Goal: Task Accomplishment & Management: Use online tool/utility

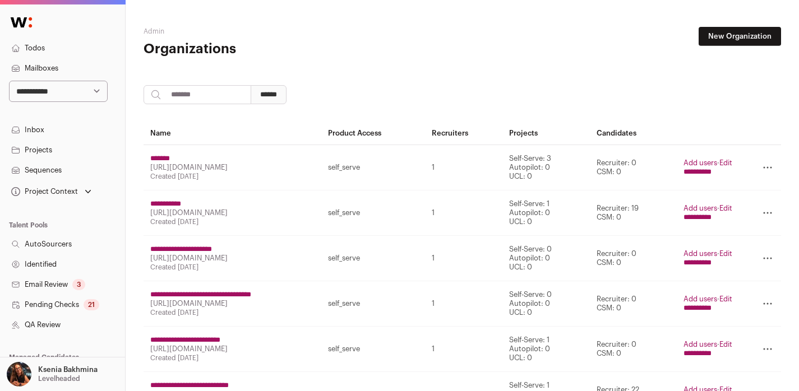
click at [42, 85] on select "**********" at bounding box center [58, 91] width 99 height 21
select select "*****"
click at [9, 81] on select "**********" at bounding box center [58, 91] width 99 height 21
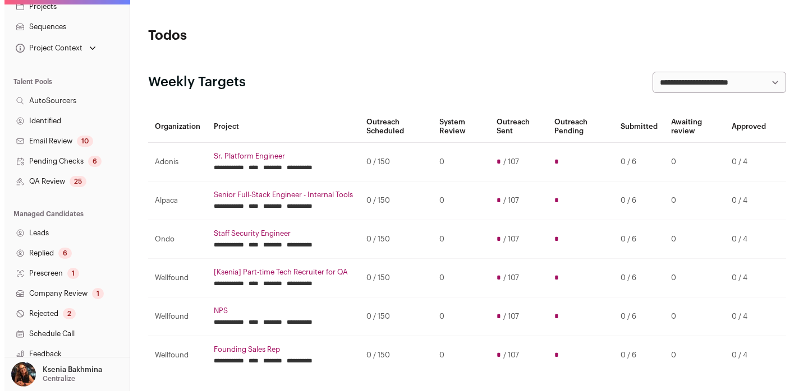
scroll to position [254, 0]
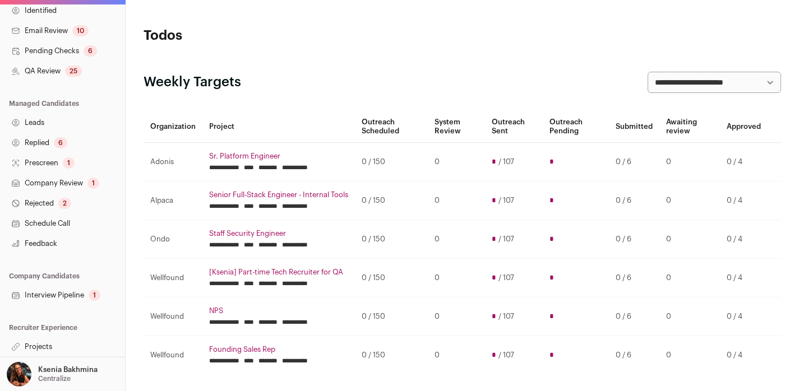
click at [39, 348] on link "Projects" at bounding box center [62, 347] width 125 height 20
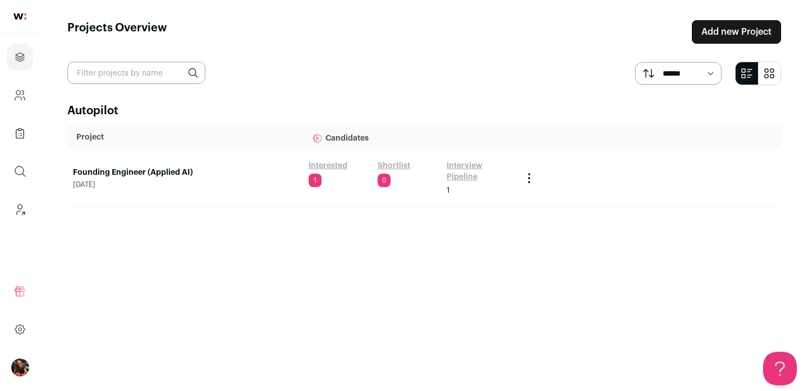
click at [129, 174] on link "Founding Engineer (Applied AI)" at bounding box center [185, 172] width 224 height 11
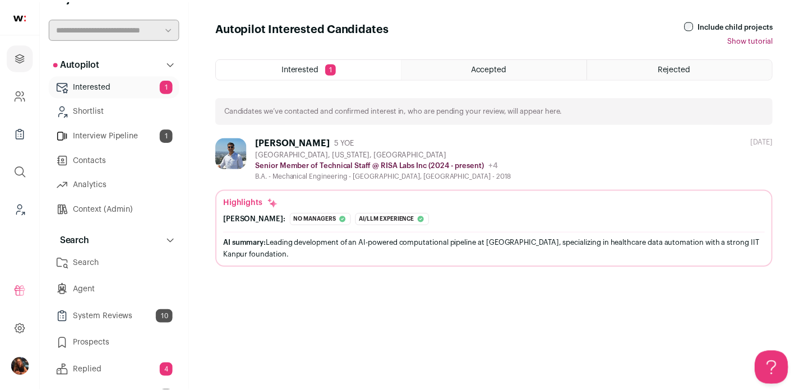
scroll to position [79, 0]
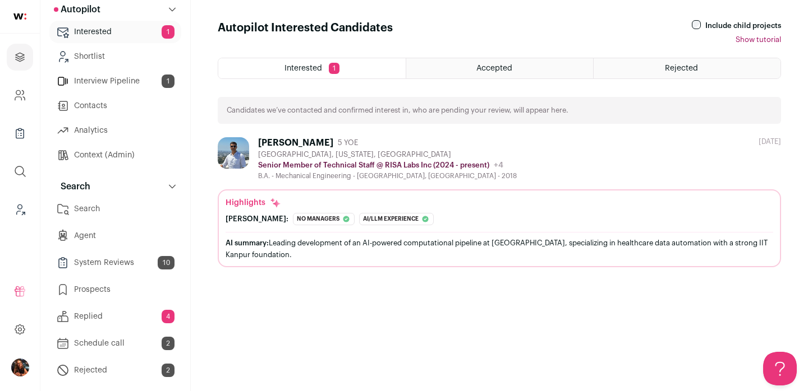
click at [90, 211] on link "Search" at bounding box center [115, 209] width 132 height 22
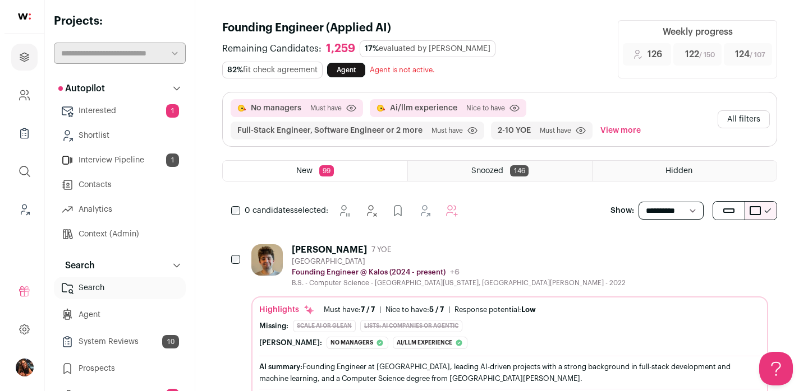
scroll to position [148, 0]
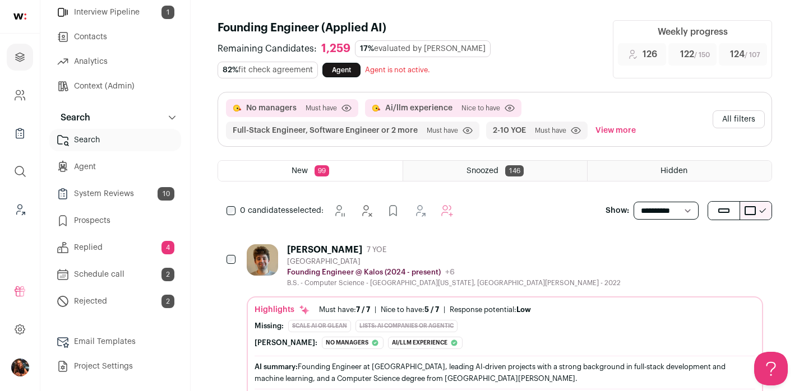
click at [91, 248] on link "Replied 4" at bounding box center [115, 248] width 132 height 22
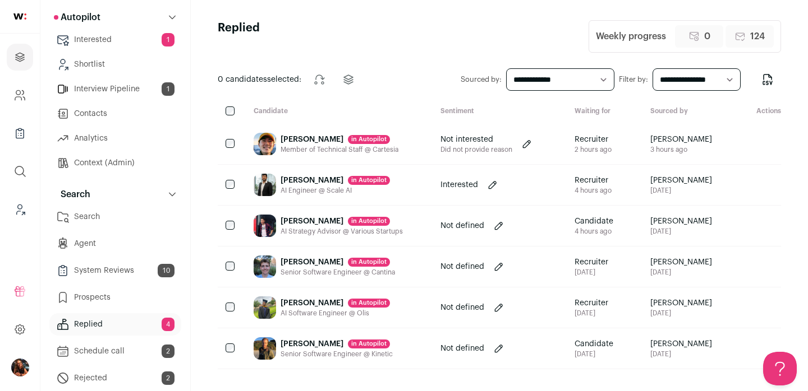
scroll to position [8, 0]
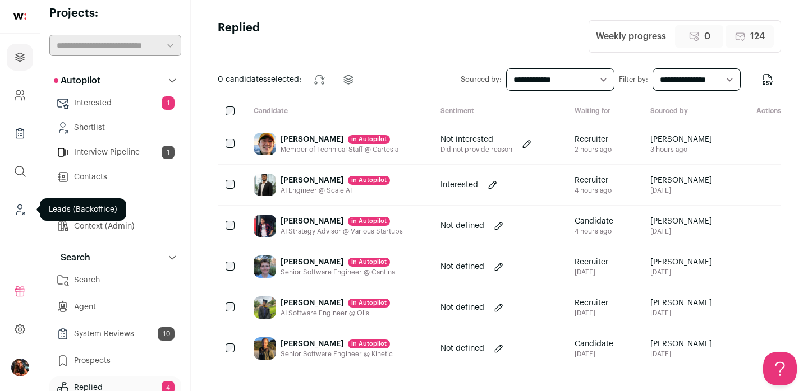
click at [26, 200] on link "Leads (Backoffice)" at bounding box center [20, 209] width 26 height 27
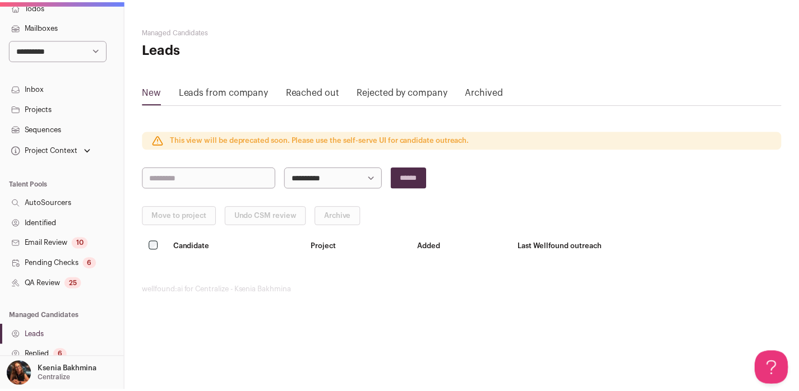
scroll to position [96, 0]
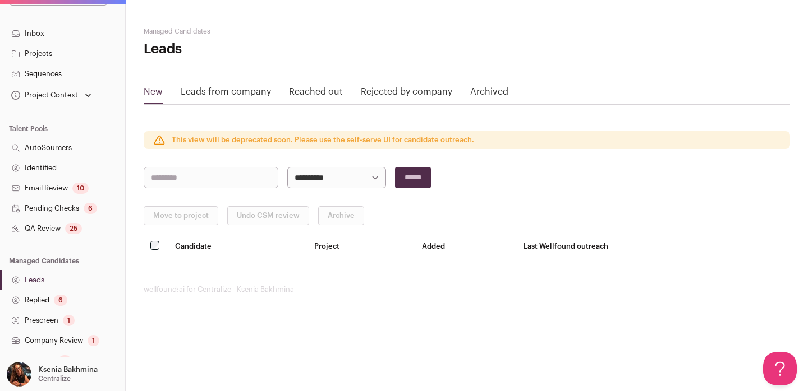
click at [47, 296] on link "Replied 6" at bounding box center [62, 301] width 125 height 20
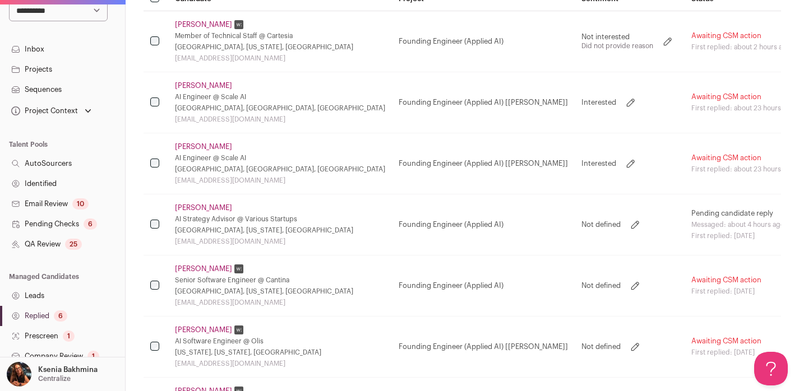
scroll to position [81, 0]
click at [51, 314] on link "Replied 6" at bounding box center [62, 316] width 125 height 20
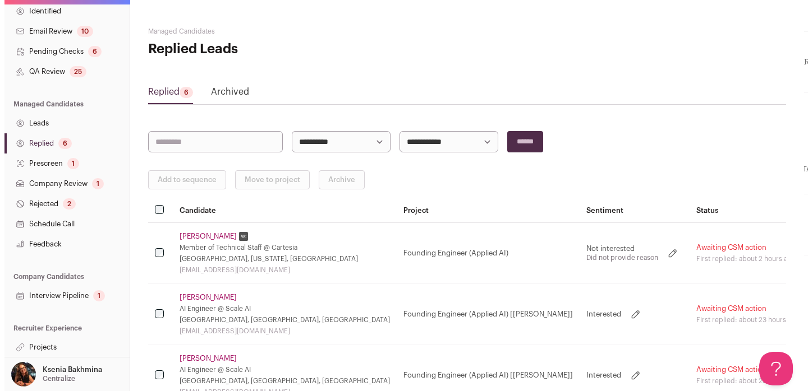
scroll to position [254, 0]
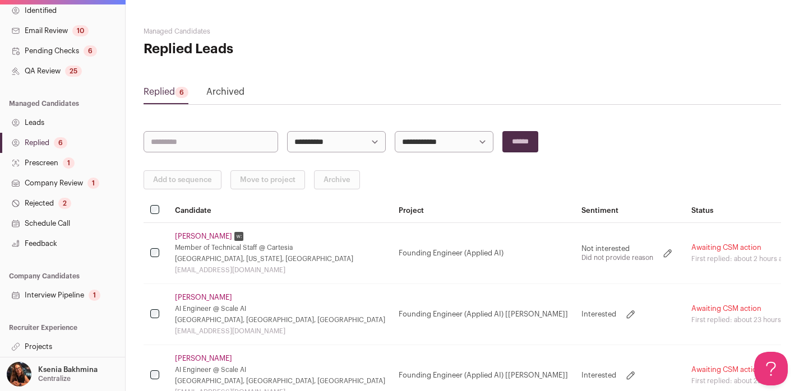
click at [36, 122] on link "Leads" at bounding box center [62, 123] width 125 height 20
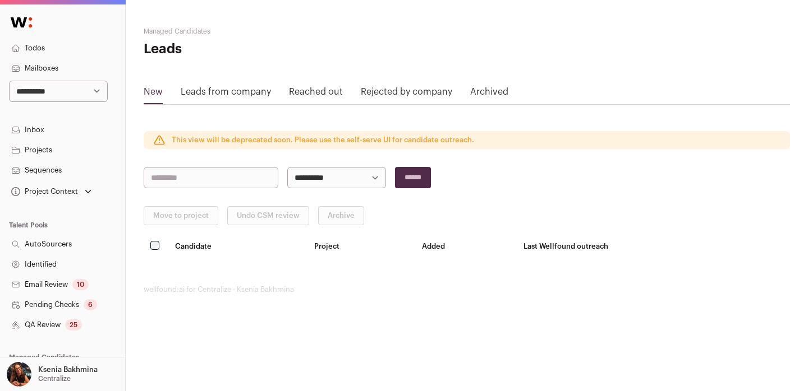
click at [299, 94] on link "Reached out" at bounding box center [316, 94] width 54 height 18
click at [295, 93] on link "Reached out" at bounding box center [316, 94] width 54 height 18
click at [205, 180] on input "search" at bounding box center [211, 177] width 135 height 21
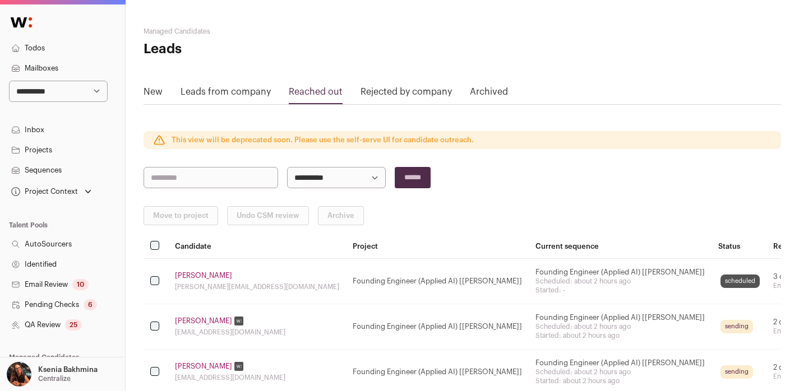
click at [192, 177] on input "search" at bounding box center [211, 177] width 135 height 21
paste input "**********"
drag, startPoint x: 219, startPoint y: 175, endPoint x: 172, endPoint y: 176, distance: 46.6
click at [172, 176] on input "**********" at bounding box center [211, 177] width 135 height 21
type input "*****"
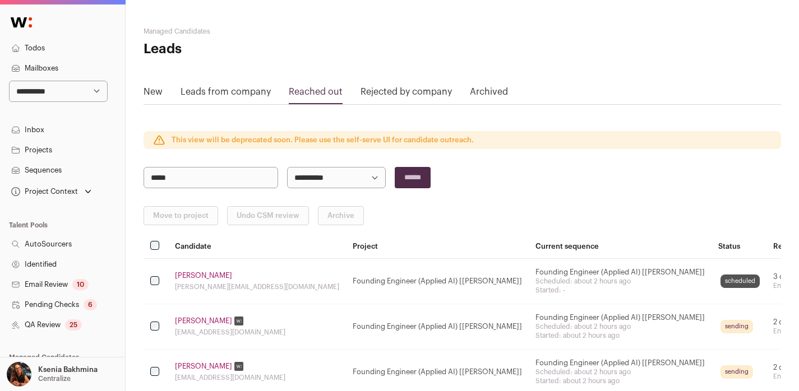
click at [395, 167] on input "******" at bounding box center [413, 177] width 36 height 21
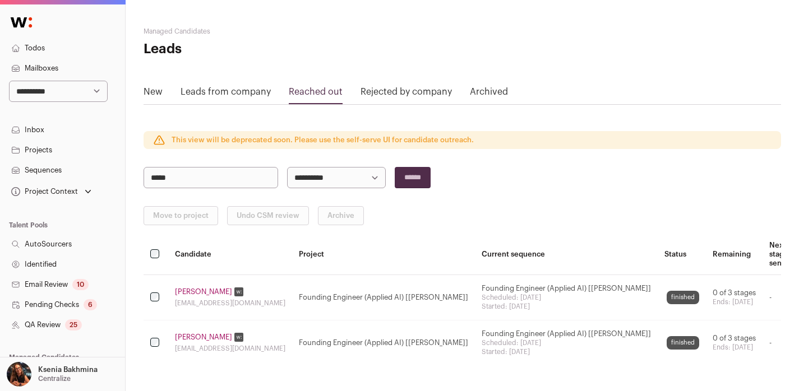
click at [216, 288] on link "Suryabhan Hada" at bounding box center [203, 292] width 57 height 9
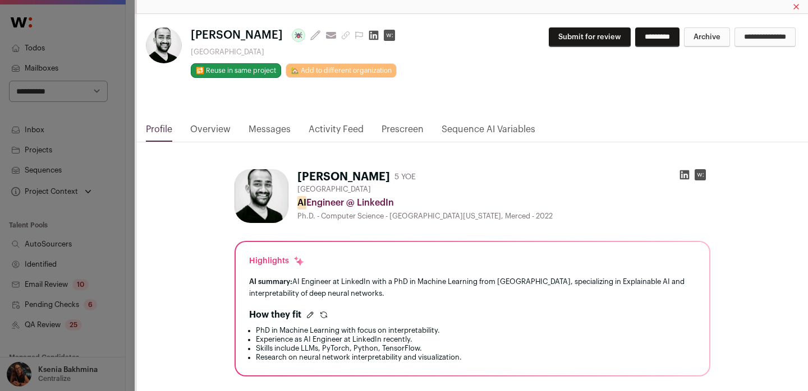
click at [679, 176] on icon "Close modal via background" at bounding box center [684, 174] width 11 height 11
click at [280, 132] on link "Messages" at bounding box center [269, 132] width 42 height 19
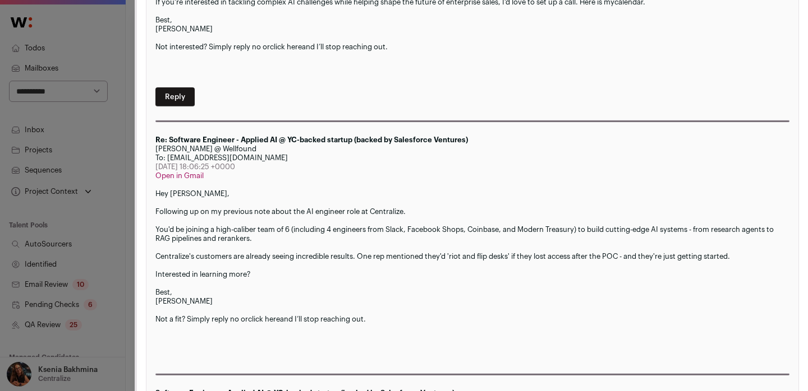
scroll to position [131, 0]
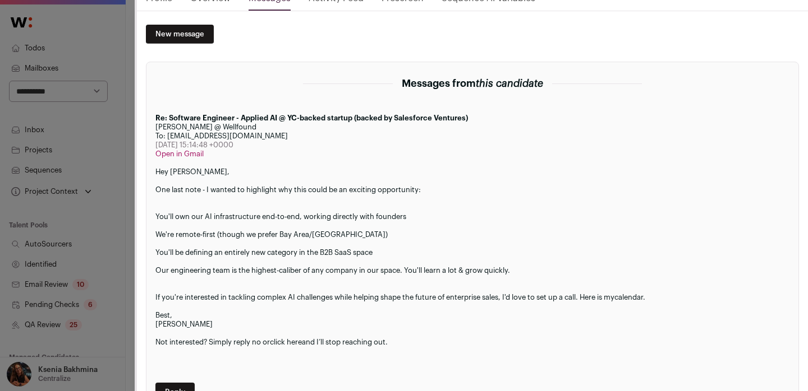
click at [131, 131] on div "Suryabhan Hada Last update: 9 days ago View most recent conversation in Front S…" at bounding box center [404, 195] width 808 height 391
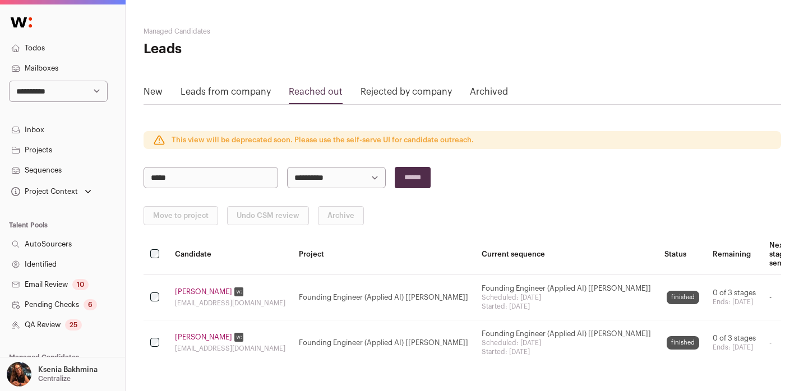
click at [213, 288] on link "Suryabhan Hada" at bounding box center [203, 292] width 57 height 9
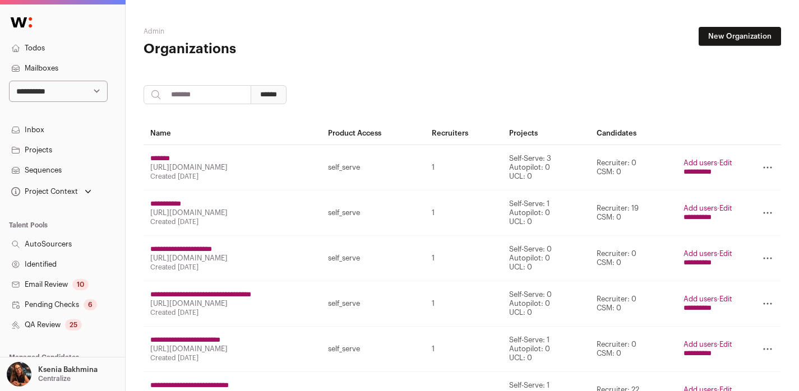
click at [65, 153] on link "Projects" at bounding box center [62, 150] width 125 height 20
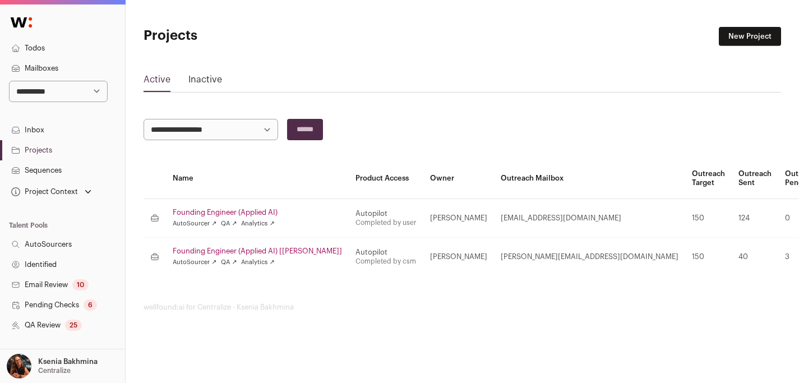
click at [274, 210] on link "Founding Engineer (Applied AI)" at bounding box center [257, 212] width 169 height 9
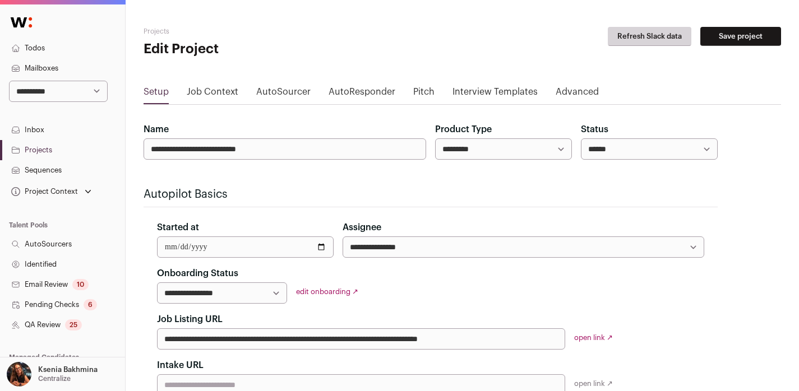
click at [602, 333] on div "**********" at bounding box center [431, 331] width 574 height 129
click at [602, 334] on div "open link ↗" at bounding box center [639, 338] width 130 height 9
click at [601, 336] on link "open link ↗" at bounding box center [593, 337] width 39 height 7
click at [211, 96] on link "Job Context" at bounding box center [213, 94] width 52 height 18
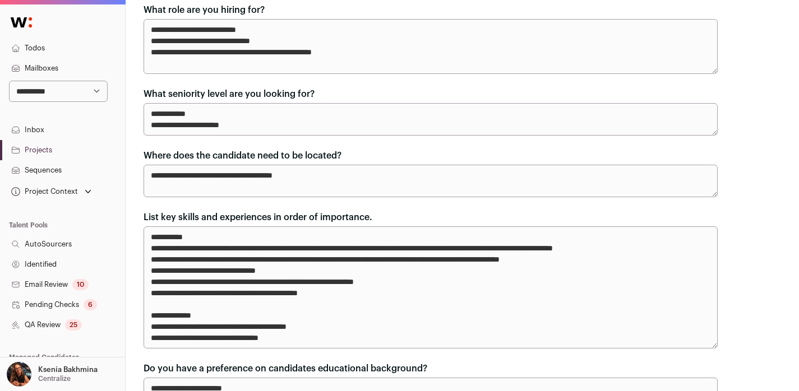
scroll to position [8, 0]
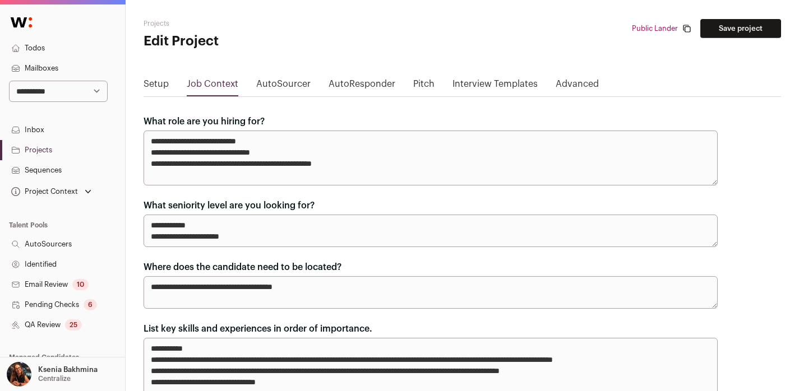
click at [413, 85] on link "Pitch" at bounding box center [423, 86] width 21 height 18
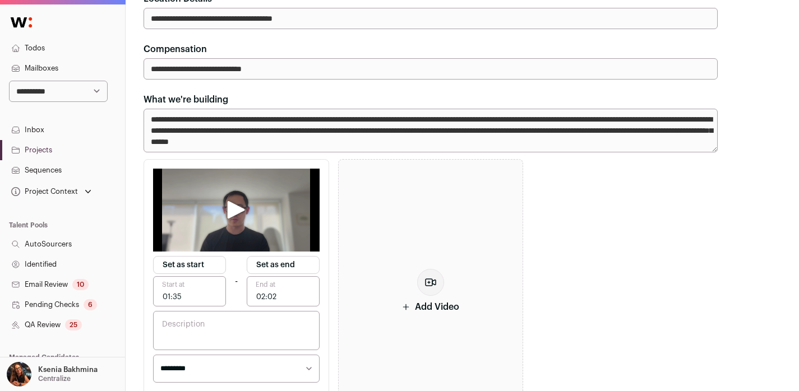
scroll to position [876, 0]
